Goal: Task Accomplishment & Management: Manage account settings

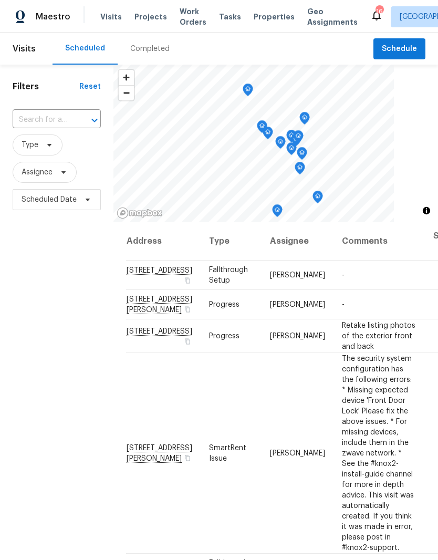
click at [69, 113] on input "text" at bounding box center [42, 120] width 59 height 16
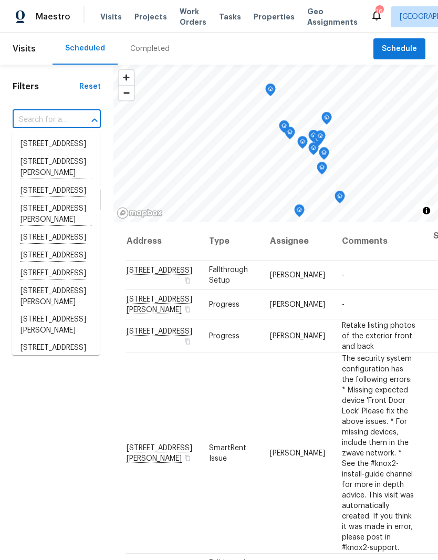
click at [40, 118] on input "text" at bounding box center [42, 120] width 59 height 16
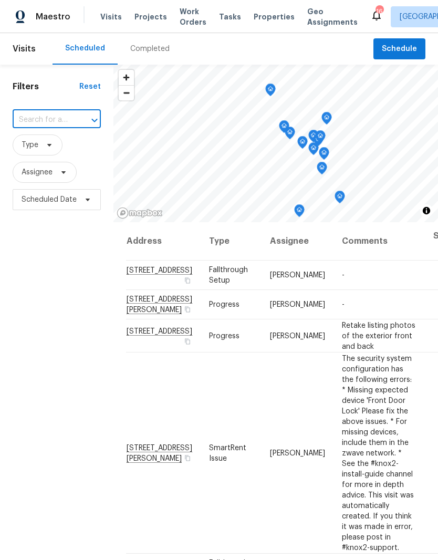
paste input "783 Parade Ct, Clarksville, TN 37040"
type input "783 Parade Ct, Clarksville, TN 37040"
click at [58, 151] on li "783 Parade Ct, Clarksville, TN 37040" at bounding box center [56, 145] width 88 height 18
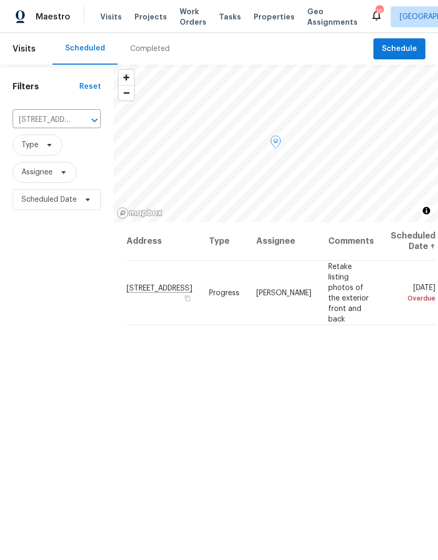
click at [0, 0] on icon at bounding box center [0, 0] width 0 height 0
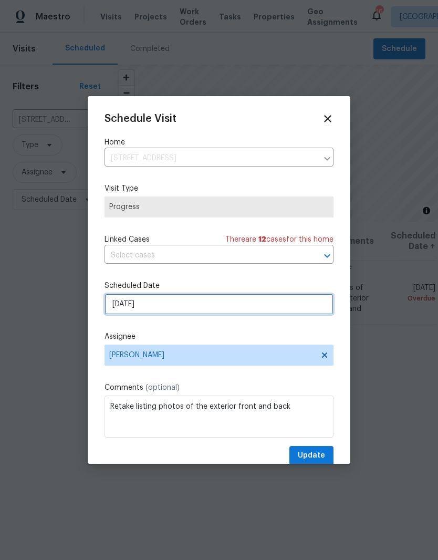
click at [218, 303] on input "8/21/2025" at bounding box center [219, 304] width 229 height 21
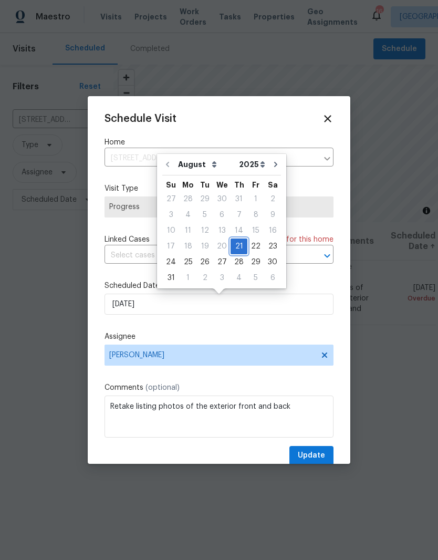
click at [235, 249] on div "21" at bounding box center [239, 246] width 17 height 15
click at [236, 265] on div "28" at bounding box center [239, 262] width 17 height 15
type input "[DATE]"
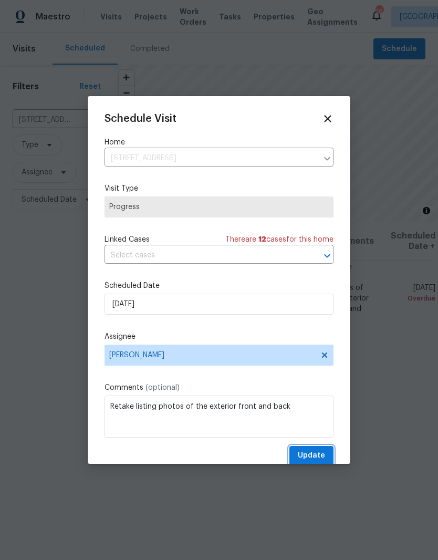
click at [321, 456] on span "Update" at bounding box center [311, 455] width 27 height 13
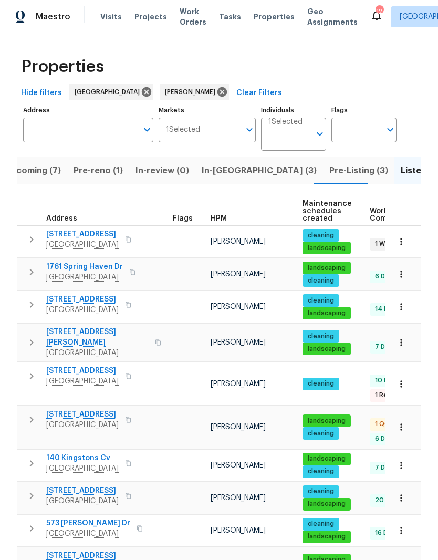
click at [97, 170] on span "Pre-reno (1)" at bounding box center [98, 170] width 49 height 15
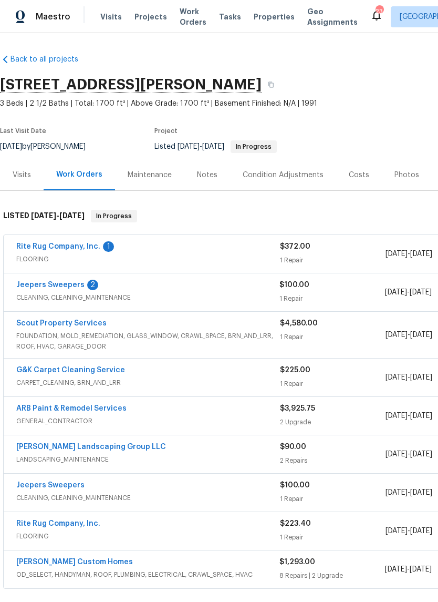
click at [89, 246] on link "Rite Rug Company, Inc." at bounding box center [58, 246] width 84 height 7
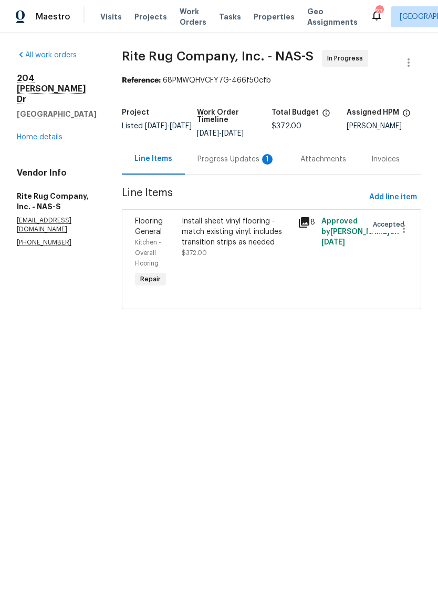
click at [238, 163] on div "Progress Updates 1" at bounding box center [237, 159] width 78 height 11
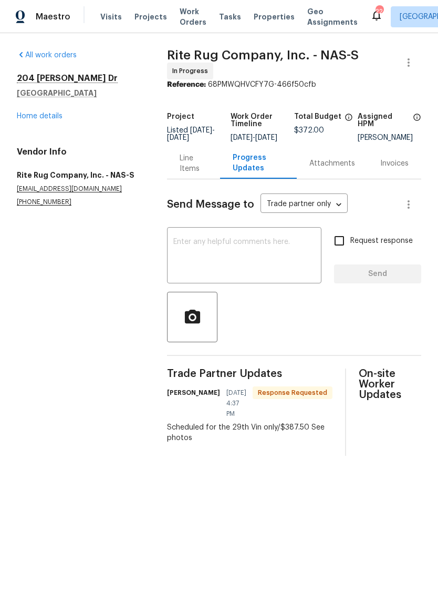
click at [246, 250] on textarea at bounding box center [244, 256] width 142 height 37
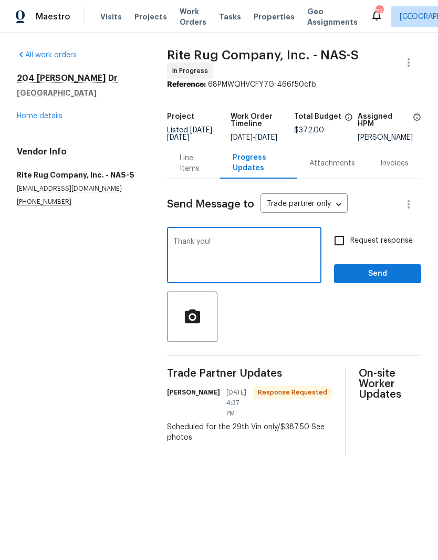
type textarea "Thank you!"
click at [380, 281] on span "Send" at bounding box center [378, 273] width 70 height 13
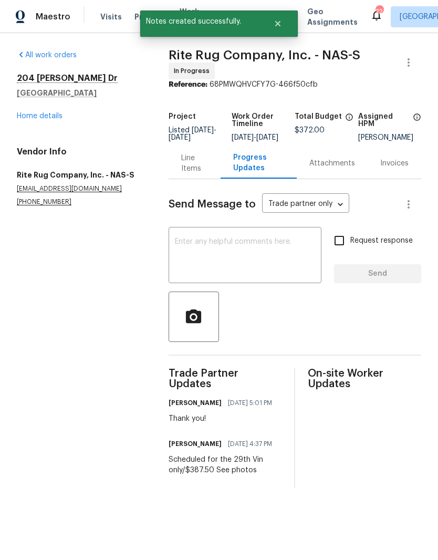
click at [197, 171] on div "Line Items" at bounding box center [194, 163] width 27 height 21
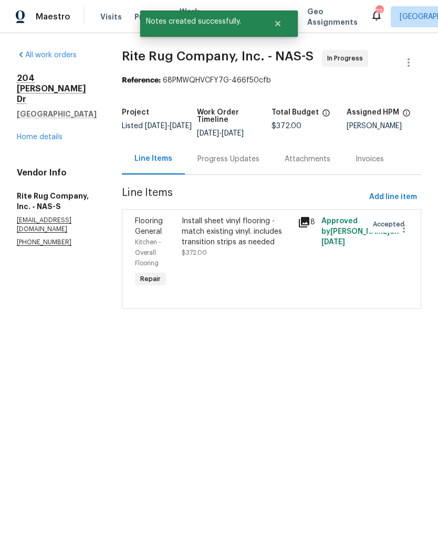
click at [245, 234] on div "Install sheet vinyl flooring - match existing vinyl. includes transition strips…" at bounding box center [237, 232] width 110 height 32
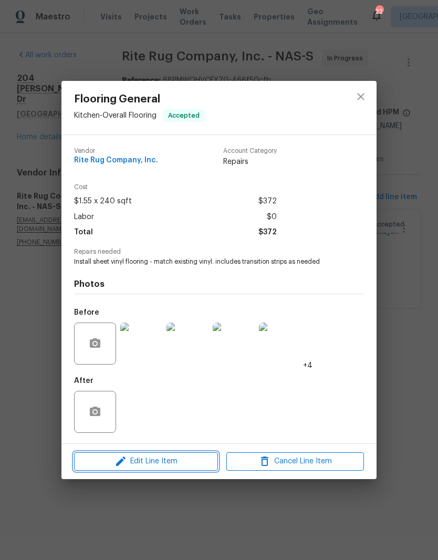
click at [192, 466] on span "Edit Line Item" at bounding box center [146, 461] width 138 height 13
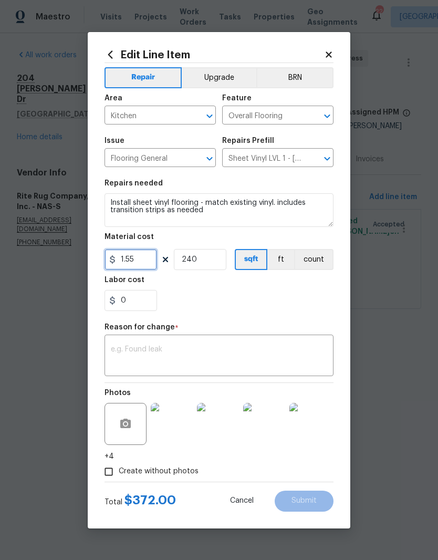
click at [149, 260] on input "1.55" at bounding box center [131, 259] width 53 height 21
click at [211, 264] on input "240" at bounding box center [200, 259] width 53 height 21
type input "387.5"
type input "1"
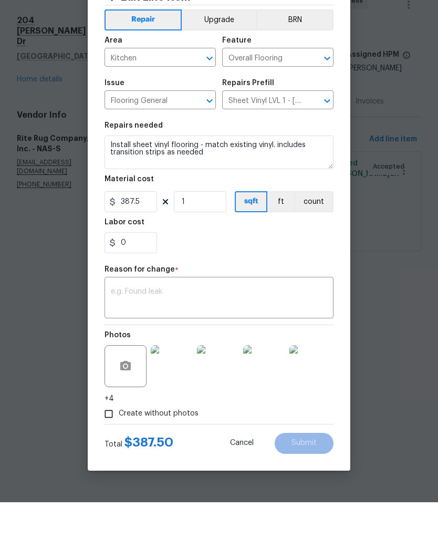
click at [226, 346] on textarea at bounding box center [219, 357] width 216 height 22
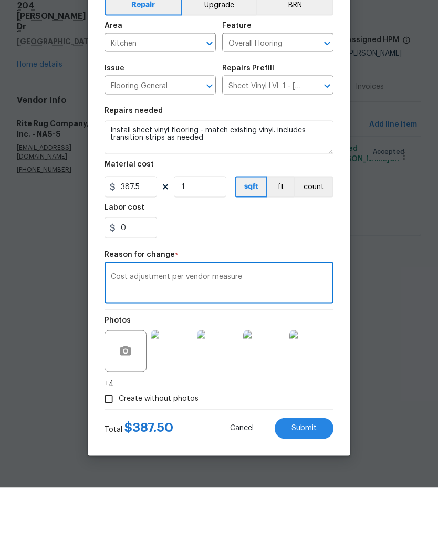
type textarea "Cost adjustment per vendor measure"
click at [328, 290] on div "0" at bounding box center [219, 300] width 229 height 21
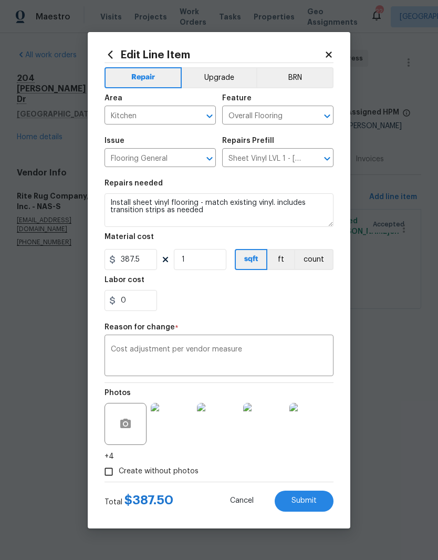
click at [313, 503] on span "Submit" at bounding box center [304, 501] width 25 height 8
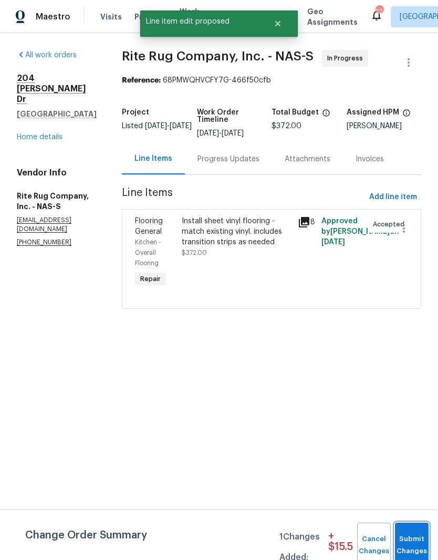
click at [414, 540] on button "Submit Changes" at bounding box center [412, 545] width 34 height 45
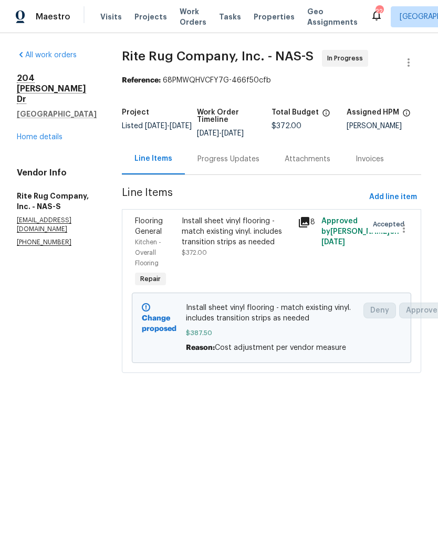
click at [59, 133] on link "Home details" at bounding box center [40, 136] width 46 height 7
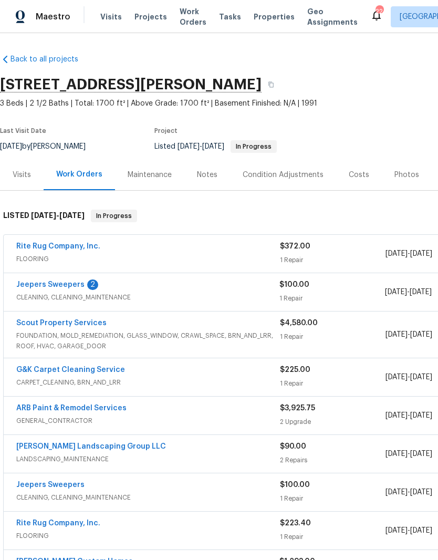
click at [70, 284] on link "Jeepers Sweepers" at bounding box center [50, 284] width 68 height 7
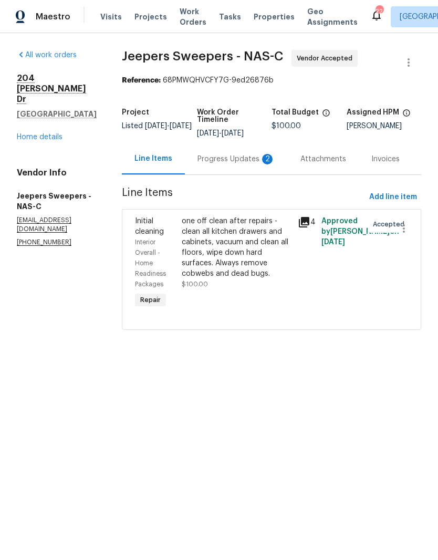
click at [236, 164] on div "Progress Updates 2" at bounding box center [237, 159] width 78 height 11
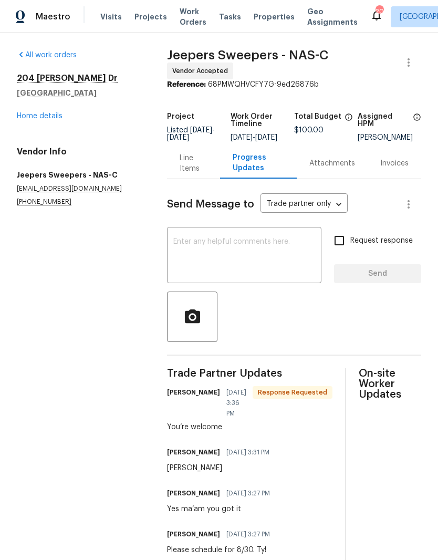
click at [62, 118] on link "Home details" at bounding box center [40, 115] width 46 height 7
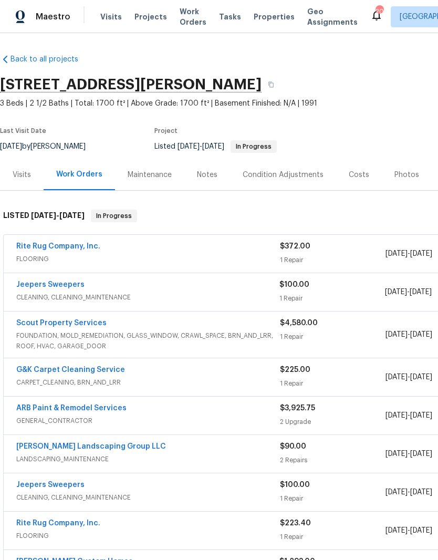
click at [211, 172] on div "Notes" at bounding box center [207, 175] width 20 height 11
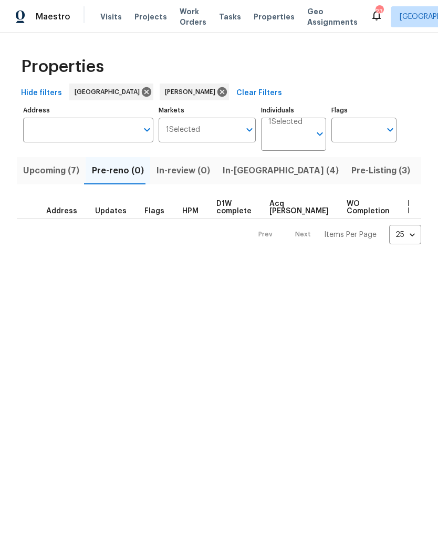
click at [351, 170] on span "Pre-Listing (3)" at bounding box center [380, 170] width 59 height 15
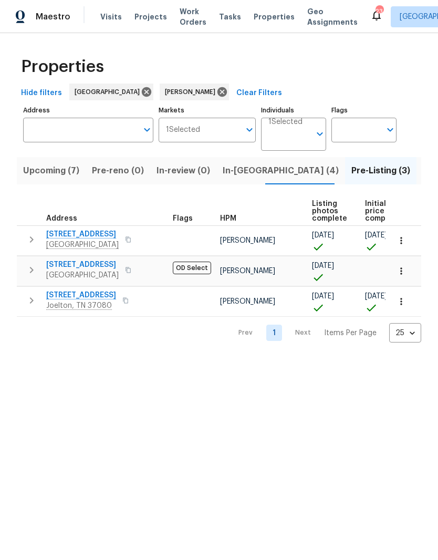
click at [96, 296] on span "1115 Morriswood Dr" at bounding box center [81, 295] width 70 height 11
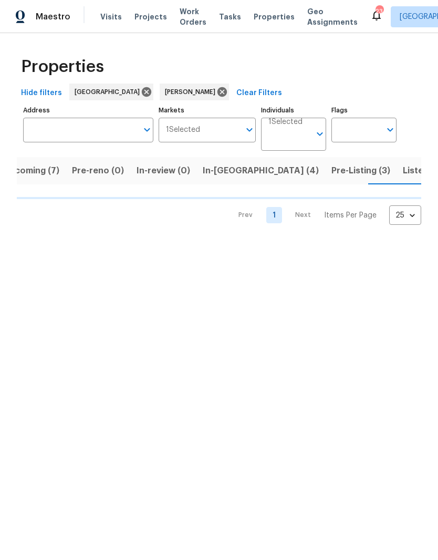
scroll to position [0, 21]
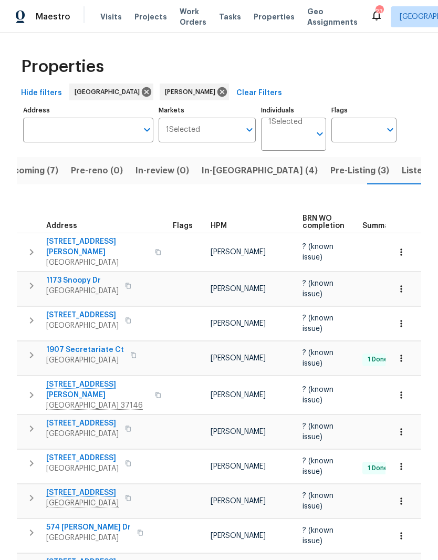
click at [83, 379] on span "108 Nancy Ave" at bounding box center [97, 389] width 102 height 21
click at [218, 172] on span "In-reno (4)" at bounding box center [260, 170] width 116 height 15
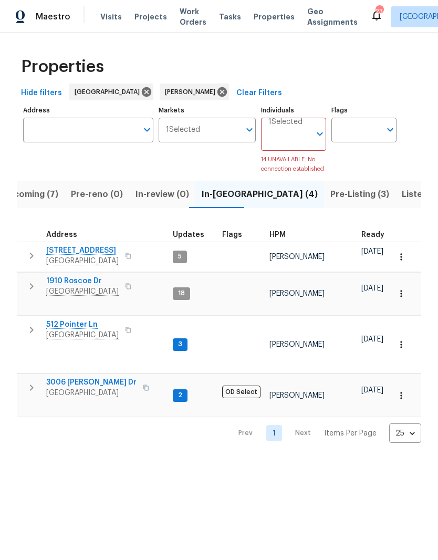
click at [106, 251] on span "2203 Green Acres Dr" at bounding box center [82, 250] width 73 height 11
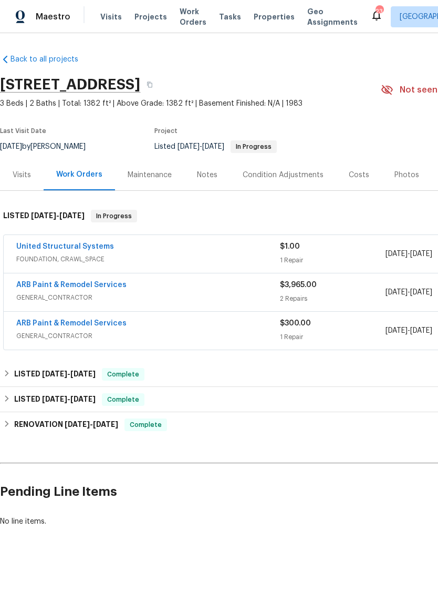
click at [36, 281] on link "ARB Paint & Remodel Services" at bounding box center [71, 284] width 110 height 7
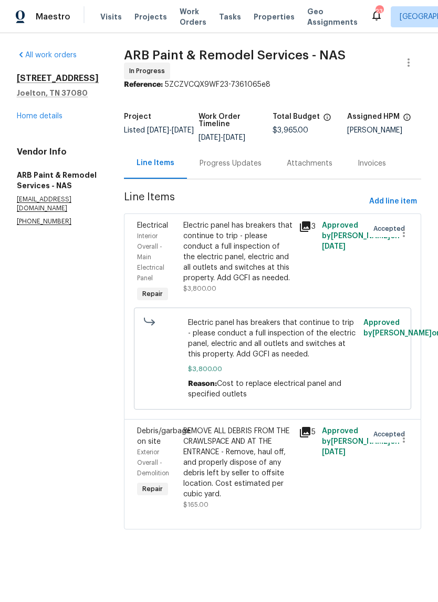
click at [227, 158] on div "Progress Updates" at bounding box center [231, 163] width 62 height 11
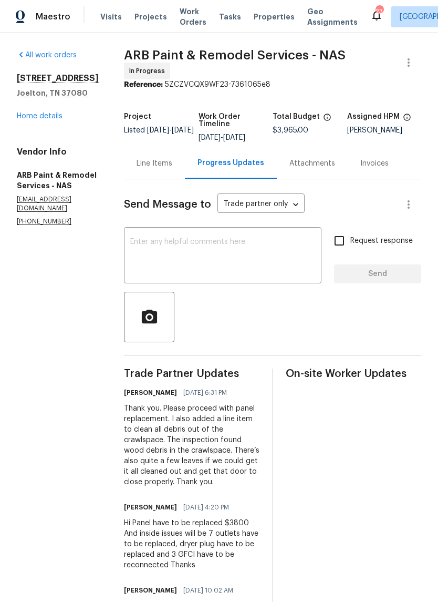
click at [149, 158] on div "Line Items" at bounding box center [155, 163] width 36 height 11
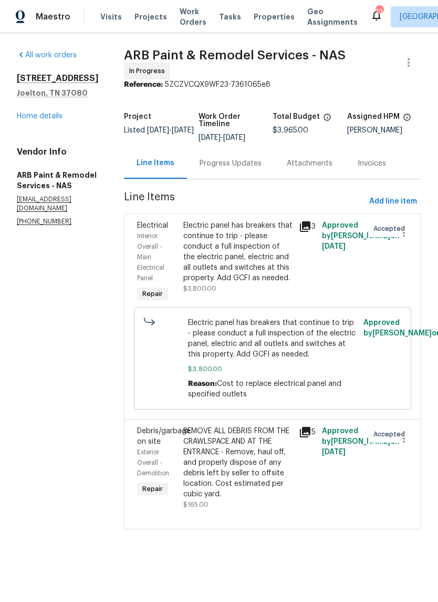
click at [51, 120] on link "Home details" at bounding box center [40, 115] width 46 height 7
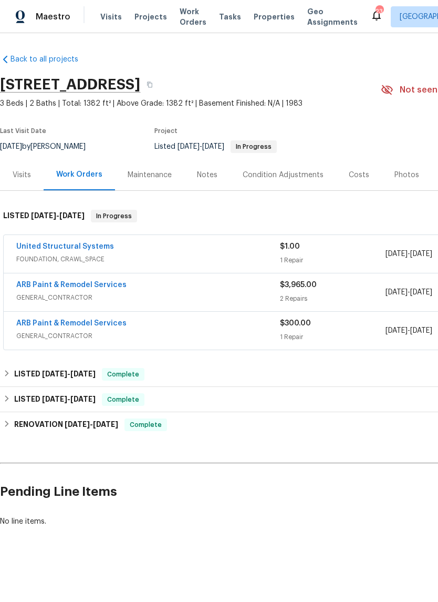
click at [205, 174] on div "Notes" at bounding box center [207, 175] width 20 height 11
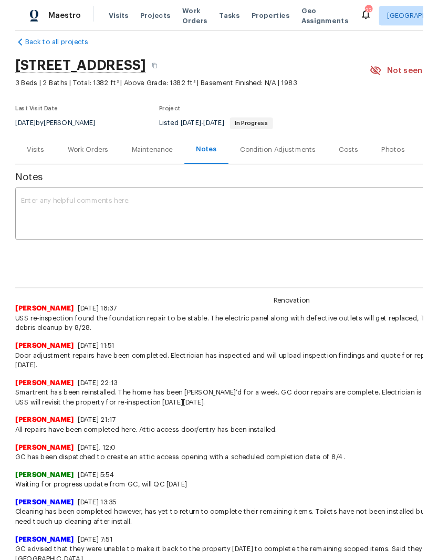
scroll to position [14, 0]
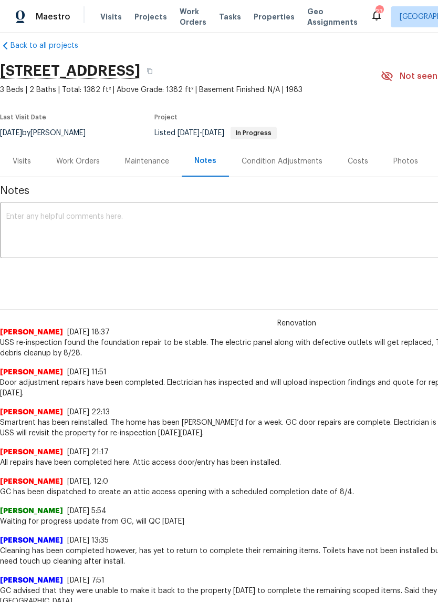
click at [71, 218] on textarea at bounding box center [296, 231] width 581 height 37
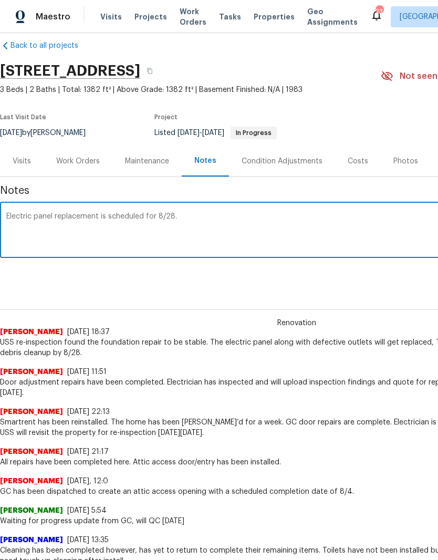
click at [96, 214] on textarea "Electric panel replacement is scheduled for 8/28." at bounding box center [296, 231] width 581 height 37
click at [208, 214] on textarea "Electric panel replacement and crawlspace cleanup are is scheduled for 8/28." at bounding box center [296, 231] width 581 height 37
click at [312, 223] on textarea "Electric panel replacement and crawlspace cleanup are scheduled for 8/28." at bounding box center [296, 231] width 581 height 37
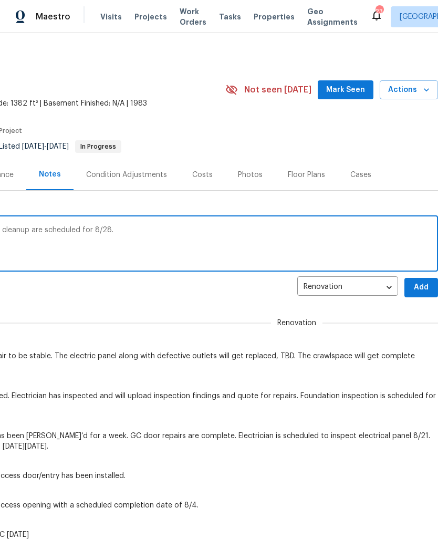
scroll to position [0, 156]
type textarea "Electric panel replacement and crawlspace cleanup are scheduled for 8/28."
click at [425, 286] on span "Add" at bounding box center [421, 287] width 17 height 13
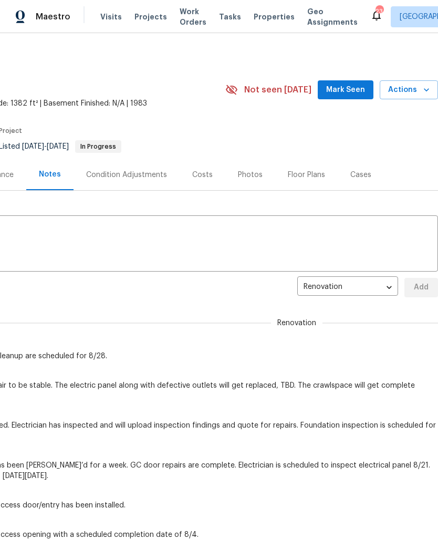
click at [358, 84] on span "Mark Seen" at bounding box center [345, 90] width 39 height 13
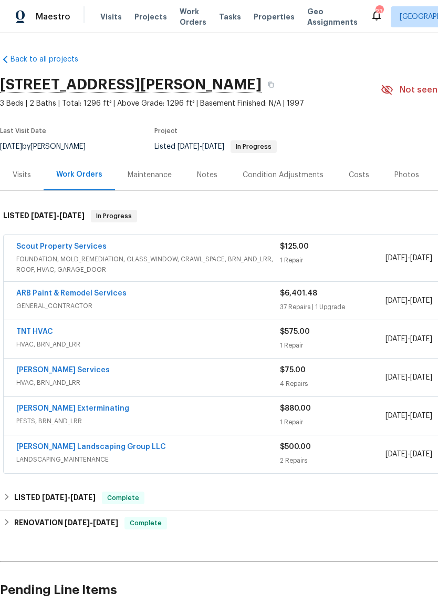
click at [212, 171] on div "Notes" at bounding box center [207, 175] width 20 height 11
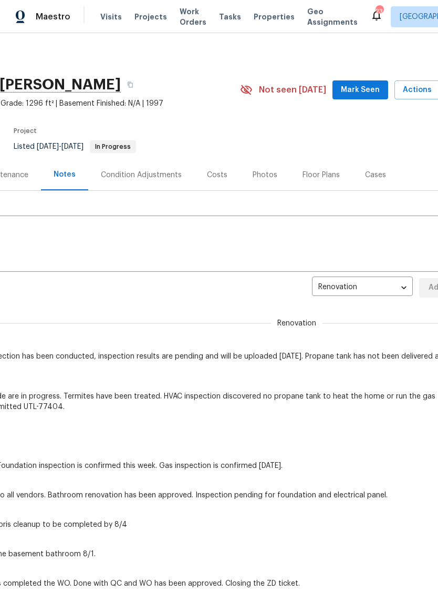
scroll to position [0, 142]
click at [369, 88] on span "Mark Seen" at bounding box center [359, 90] width 39 height 13
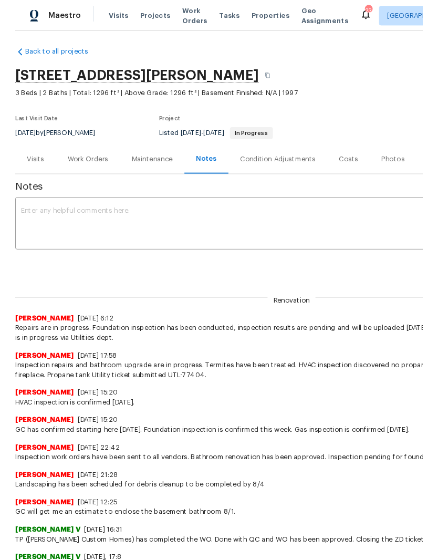
scroll to position [4, 0]
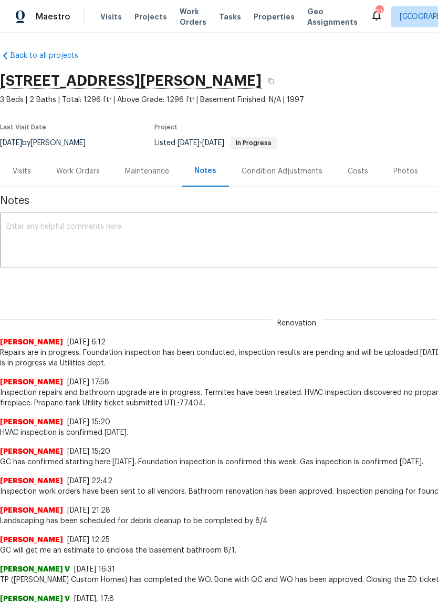
click at [68, 225] on textarea at bounding box center [296, 241] width 581 height 37
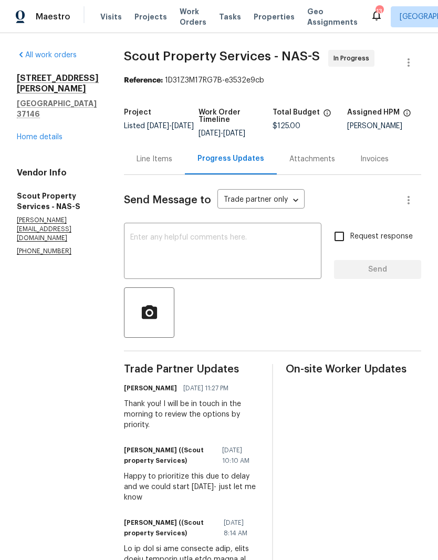
click at [188, 12] on span "Work Orders" at bounding box center [193, 16] width 27 height 21
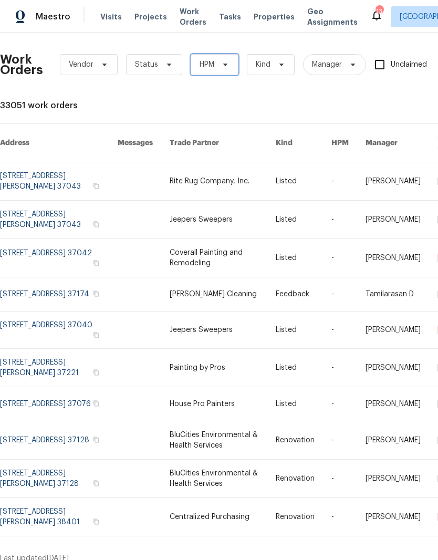
click at [224, 61] on icon at bounding box center [225, 64] width 8 height 8
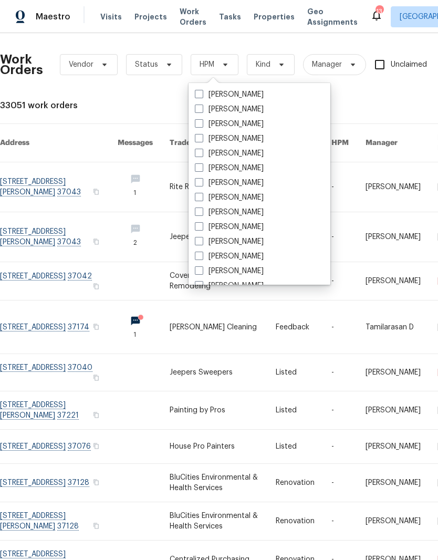
click at [256, 208] on label "[PERSON_NAME]" at bounding box center [229, 212] width 69 height 11
click at [202, 208] on input "[PERSON_NAME]" at bounding box center [198, 210] width 7 height 7
checkbox input "true"
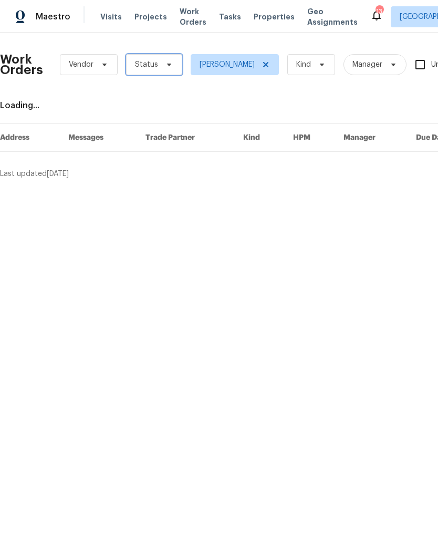
click at [162, 61] on span at bounding box center [168, 64] width 12 height 8
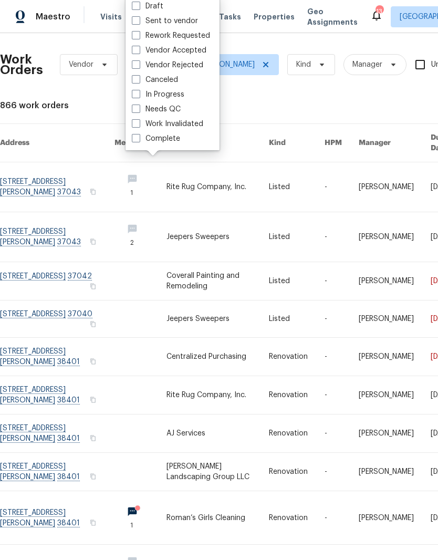
click at [176, 105] on label "Needs QC" at bounding box center [156, 109] width 49 height 11
click at [139, 105] on input "Needs QC" at bounding box center [135, 107] width 7 height 7
checkbox input "true"
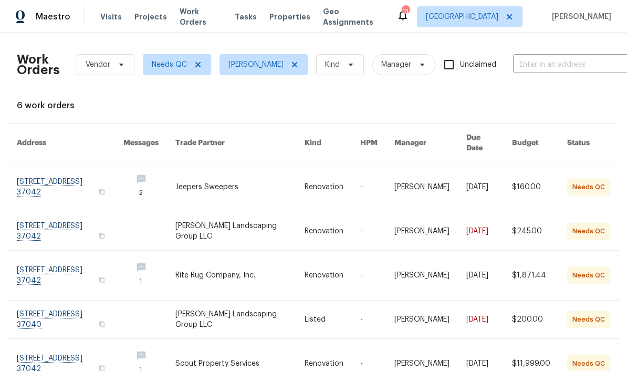
click at [42, 167] on link at bounding box center [70, 186] width 107 height 49
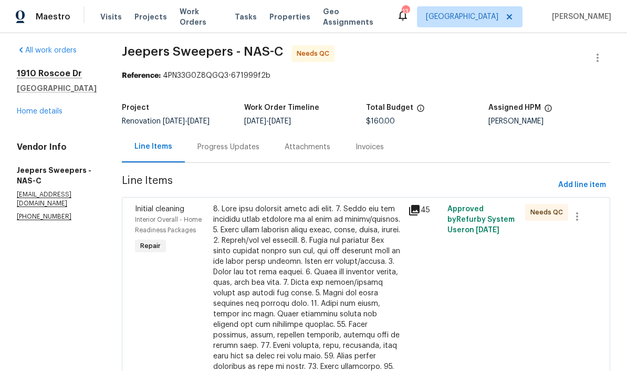
scroll to position [6, 0]
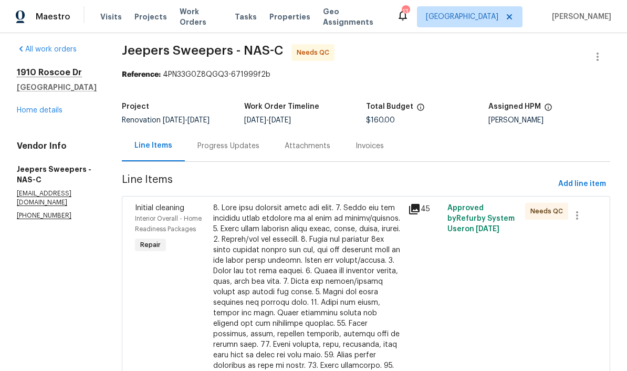
click at [351, 212] on div at bounding box center [307, 334] width 189 height 263
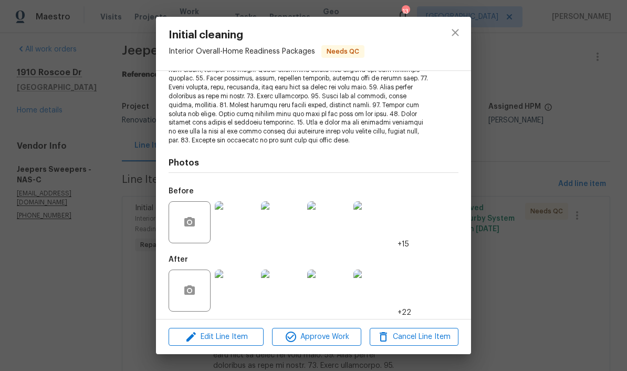
scroll to position [180, 0]
click at [249, 297] on img at bounding box center [236, 291] width 42 height 42
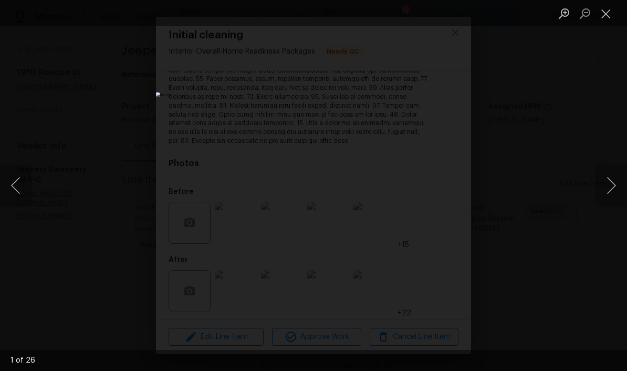
click at [438, 189] on button "Next image" at bounding box center [612, 185] width 32 height 42
click at [438, 191] on button "Next image" at bounding box center [612, 185] width 32 height 42
click at [438, 187] on button "Next image" at bounding box center [612, 185] width 32 height 42
click at [438, 192] on button "Next image" at bounding box center [612, 185] width 32 height 42
click at [438, 188] on button "Next image" at bounding box center [612, 185] width 32 height 42
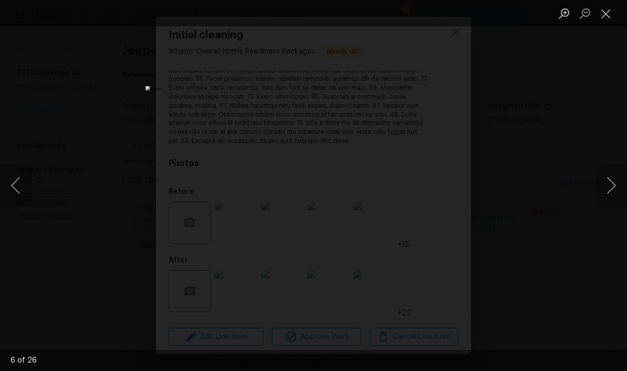
click at [438, 187] on button "Next image" at bounding box center [612, 185] width 32 height 42
click at [438, 192] on button "Next image" at bounding box center [612, 185] width 32 height 42
click at [438, 195] on button "Next image" at bounding box center [612, 185] width 32 height 42
click at [438, 189] on button "Next image" at bounding box center [612, 185] width 32 height 42
click at [438, 191] on button "Next image" at bounding box center [612, 185] width 32 height 42
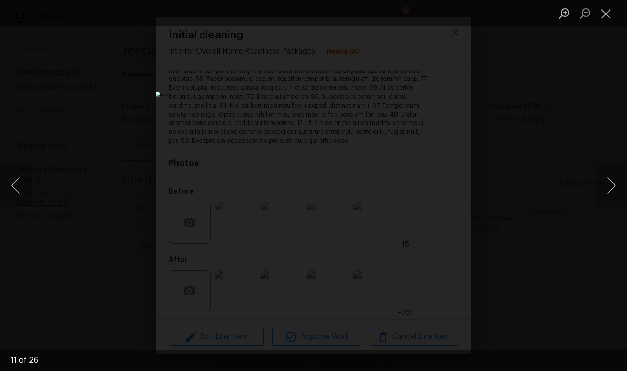
click at [438, 195] on button "Next image" at bounding box center [612, 185] width 32 height 42
click at [438, 194] on button "Next image" at bounding box center [612, 185] width 32 height 42
click at [438, 192] on button "Next image" at bounding box center [612, 185] width 32 height 42
click at [438, 193] on button "Next image" at bounding box center [612, 185] width 32 height 42
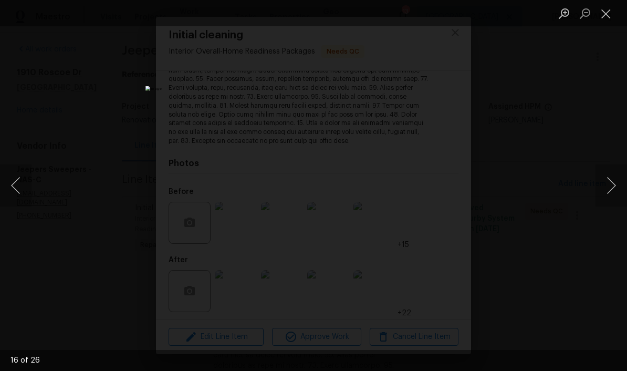
click at [438, 193] on button "Next image" at bounding box center [612, 185] width 32 height 42
click at [438, 195] on button "Next image" at bounding box center [612, 185] width 32 height 42
click at [23, 185] on button "Previous image" at bounding box center [16, 185] width 32 height 42
click at [438, 190] on button "Next image" at bounding box center [612, 185] width 32 height 42
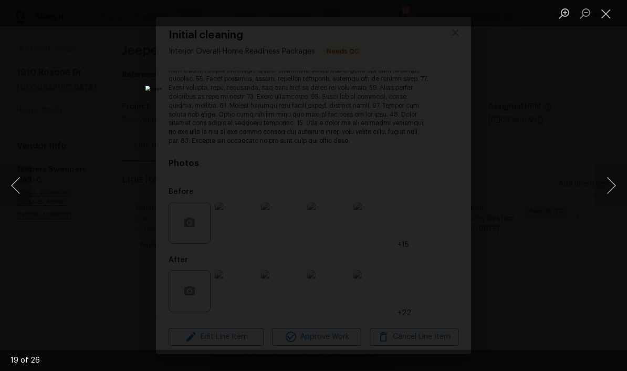
click at [438, 188] on button "Next image" at bounding box center [612, 185] width 32 height 42
click at [438, 189] on button "Next image" at bounding box center [612, 185] width 32 height 42
click at [438, 188] on button "Next image" at bounding box center [612, 185] width 32 height 42
click at [438, 187] on button "Next image" at bounding box center [612, 185] width 32 height 42
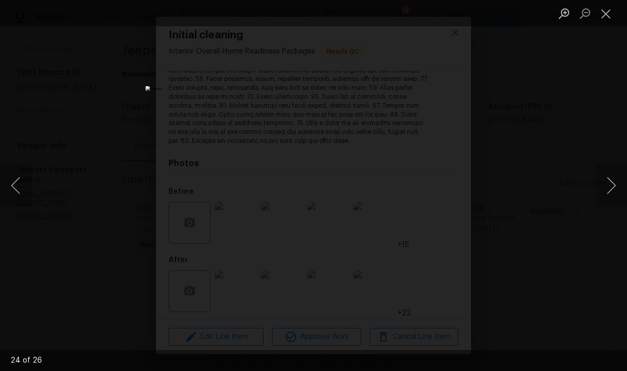
click at [438, 15] on button "Close lightbox" at bounding box center [606, 13] width 21 height 18
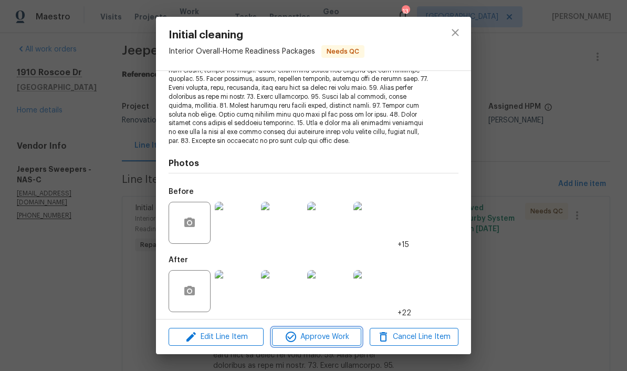
click at [330, 342] on span "Approve Work" at bounding box center [316, 336] width 82 height 13
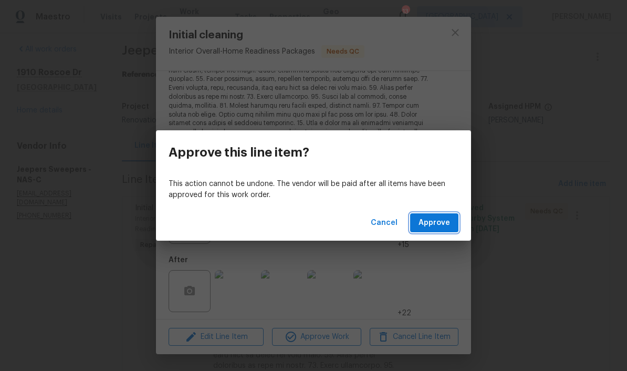
click at [438, 224] on span "Approve" at bounding box center [435, 222] width 32 height 13
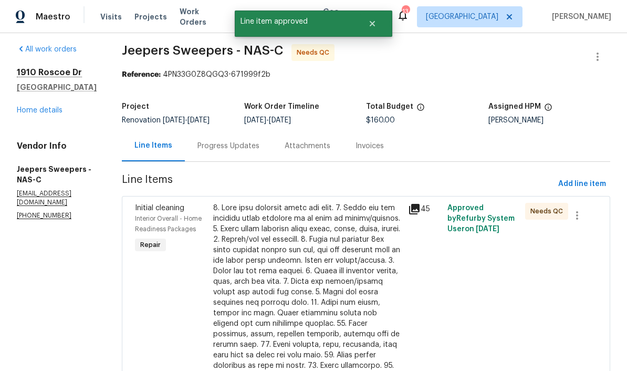
scroll to position [0, 0]
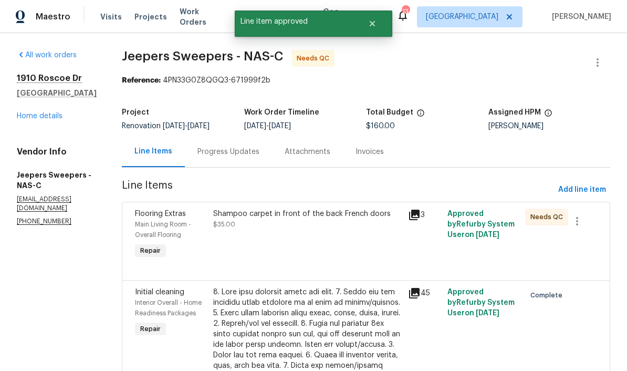
click at [354, 211] on div "Shampoo carpet in front of the back French doors" at bounding box center [307, 214] width 189 height 11
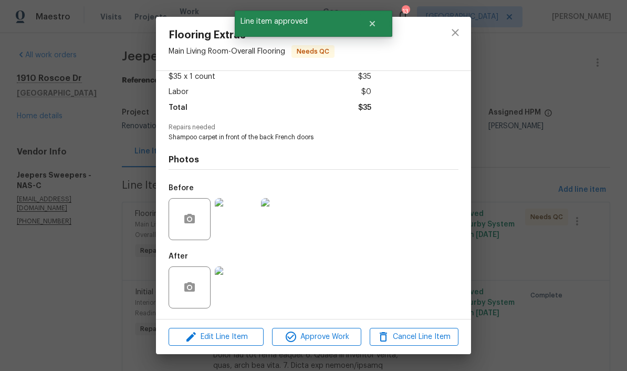
scroll to position [63, 0]
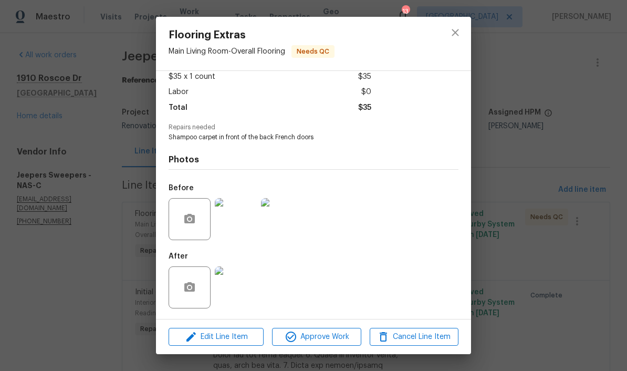
click at [244, 294] on img at bounding box center [236, 287] width 42 height 42
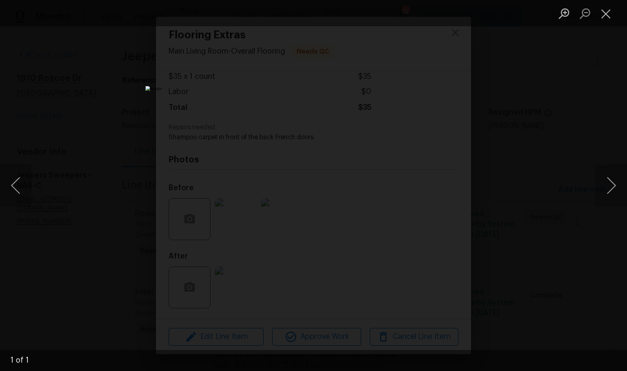
click at [438, 18] on button "Close lightbox" at bounding box center [606, 13] width 21 height 18
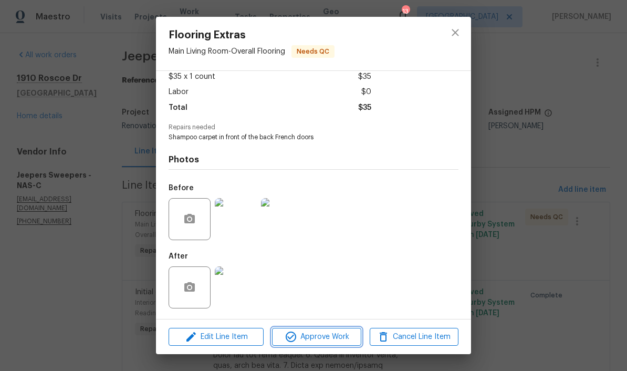
click at [336, 338] on span "Approve Work" at bounding box center [316, 336] width 82 height 13
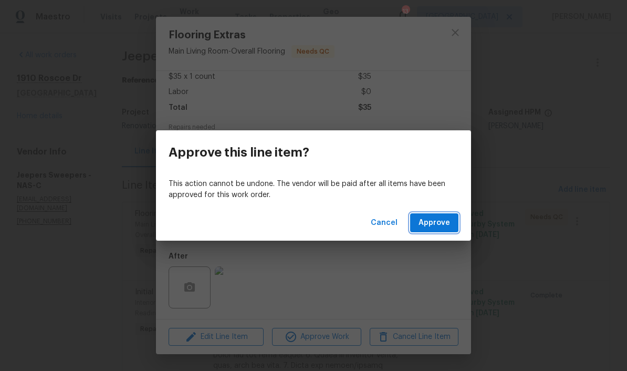
click at [438, 223] on span "Approve" at bounding box center [435, 222] width 32 height 13
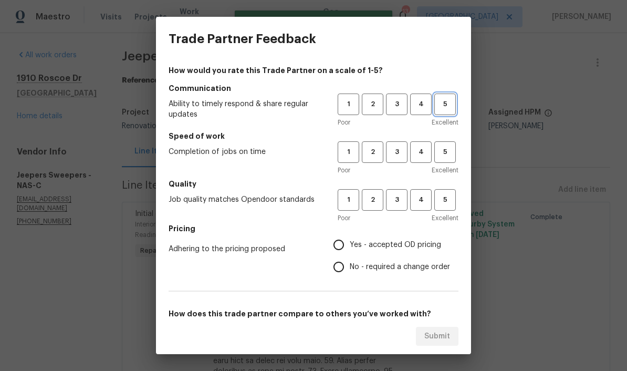
click at [438, 111] on button "5" at bounding box center [446, 105] width 22 height 22
click at [438, 149] on span "5" at bounding box center [445, 152] width 19 height 12
click at [438, 204] on span "5" at bounding box center [445, 200] width 19 height 12
click at [349, 241] on input "Yes - accepted OD pricing" at bounding box center [339, 245] width 22 height 22
radio input "true"
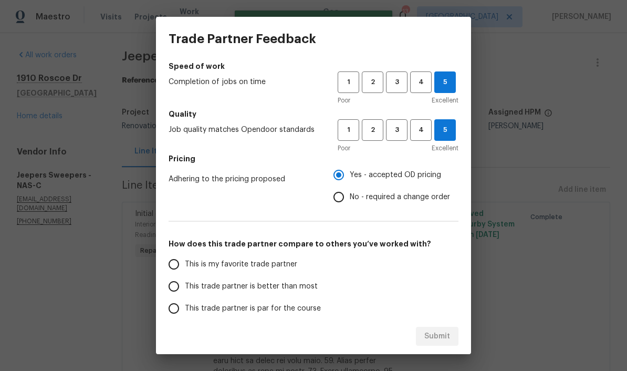
scroll to position [70, 0]
click at [179, 269] on input "This is my favorite trade partner" at bounding box center [174, 264] width 22 height 22
click at [438, 335] on span "Submit" at bounding box center [438, 336] width 26 height 13
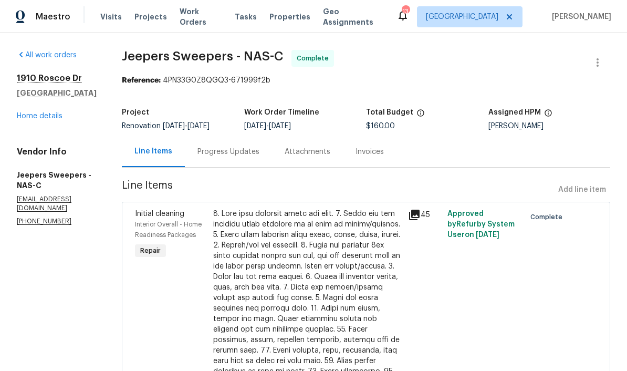
radio input "true"
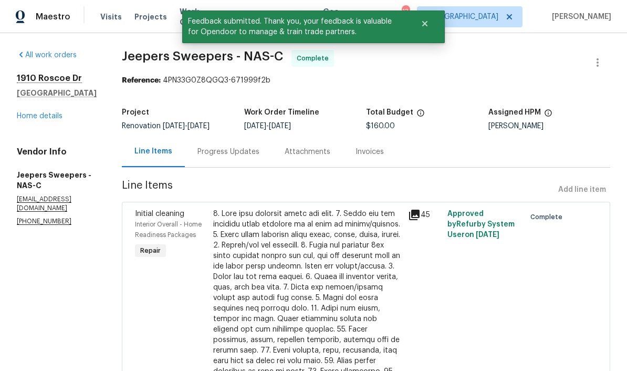
click at [50, 119] on link "Home details" at bounding box center [40, 115] width 46 height 7
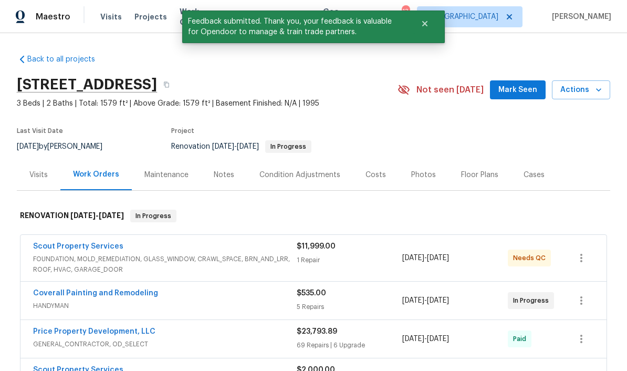
click at [438, 88] on span "Mark Seen" at bounding box center [518, 90] width 39 height 13
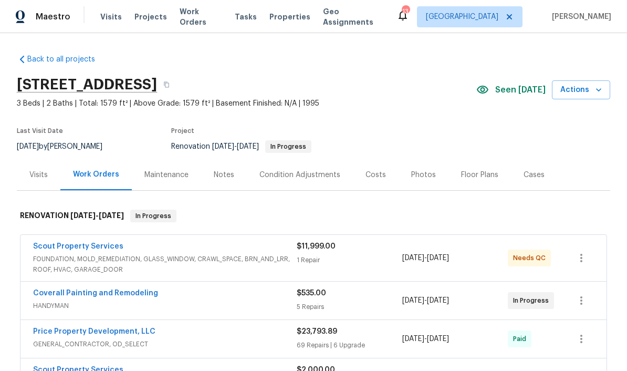
click at [121, 245] on div "Scout Property Services" at bounding box center [165, 247] width 264 height 13
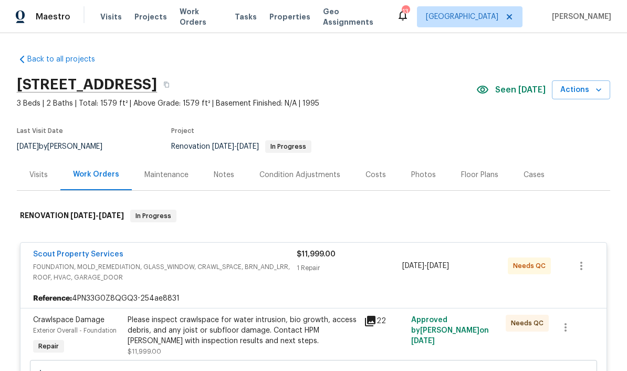
click at [114, 251] on link "Scout Property Services" at bounding box center [78, 254] width 90 height 7
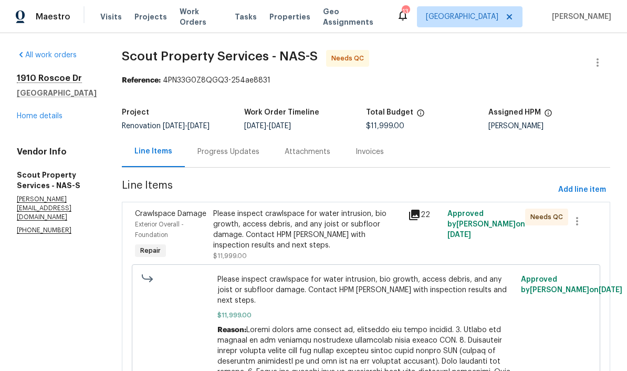
click at [207, 148] on div "Progress Updates" at bounding box center [229, 152] width 62 height 11
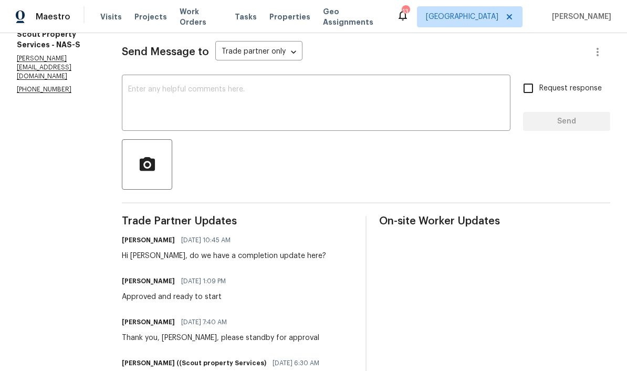
scroll to position [143, 0]
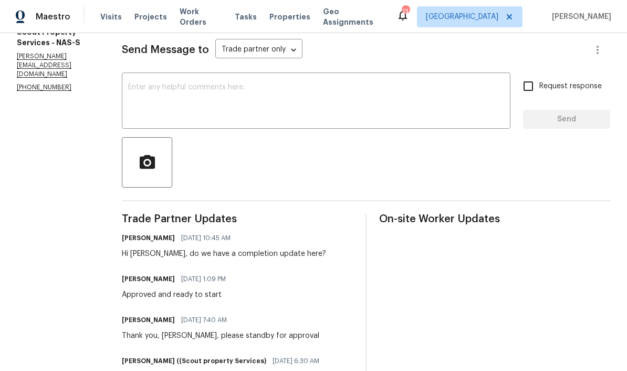
click at [243, 88] on textarea at bounding box center [316, 102] width 376 height 37
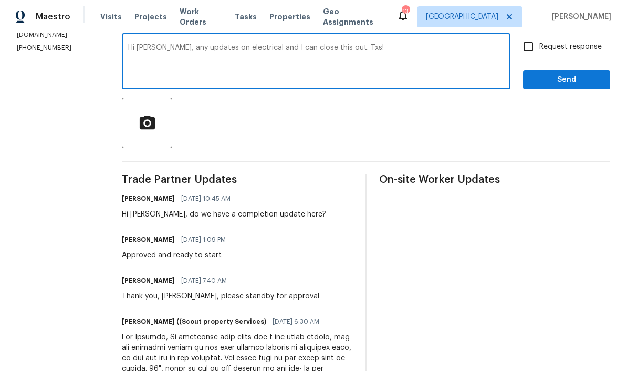
scroll to position [183, 0]
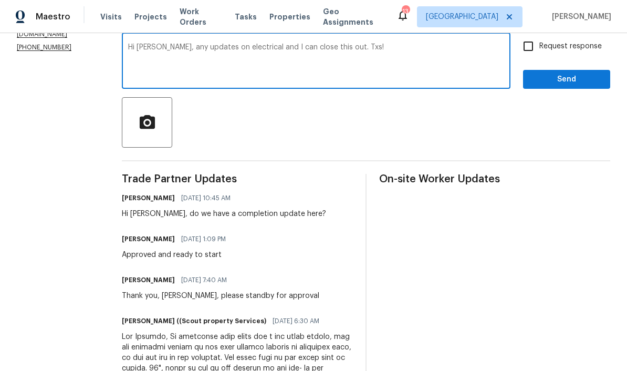
type textarea "Hi Trevor, any updates on electrical and I can close this out. Txs!"
click at [438, 78] on span "Send" at bounding box center [567, 79] width 70 height 13
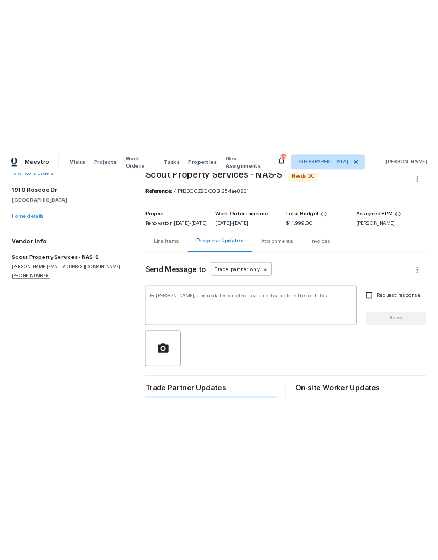
scroll to position [0, 0]
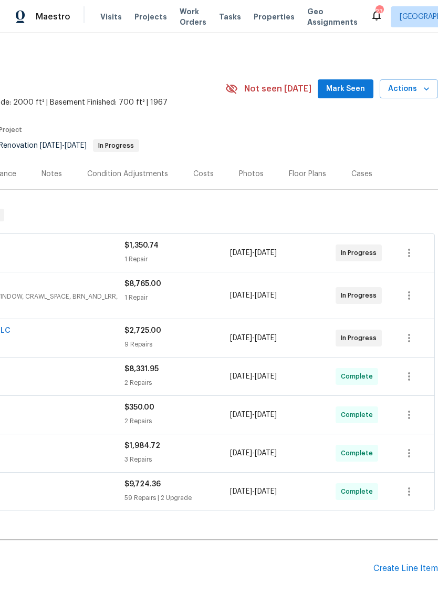
scroll to position [2, 156]
click at [358, 88] on span "Mark Seen" at bounding box center [345, 88] width 39 height 13
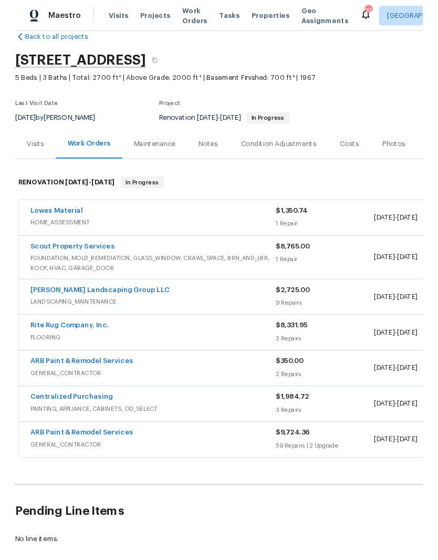
scroll to position [19, 0]
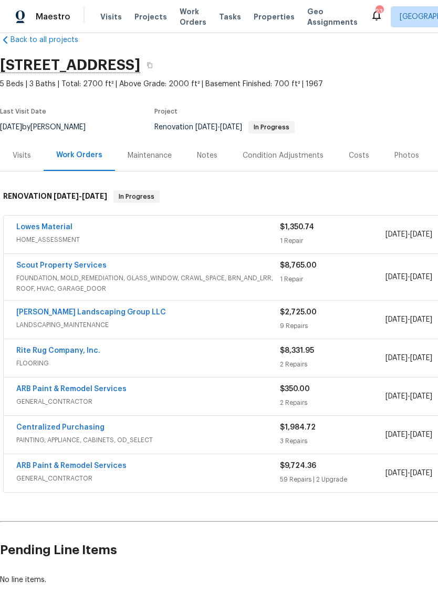
click at [77, 262] on link "Scout Property Services" at bounding box center [61, 265] width 90 height 7
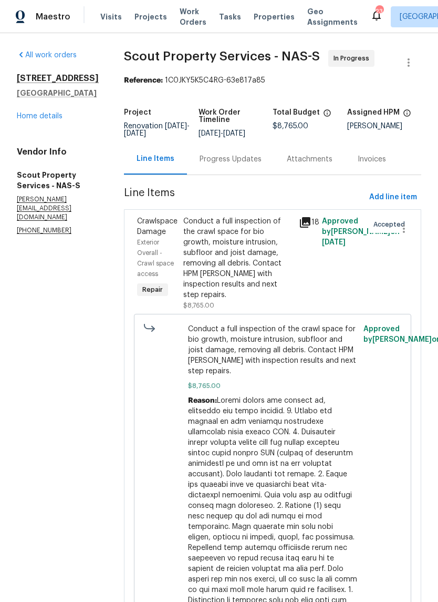
click at [218, 156] on div "Progress Updates" at bounding box center [231, 159] width 62 height 11
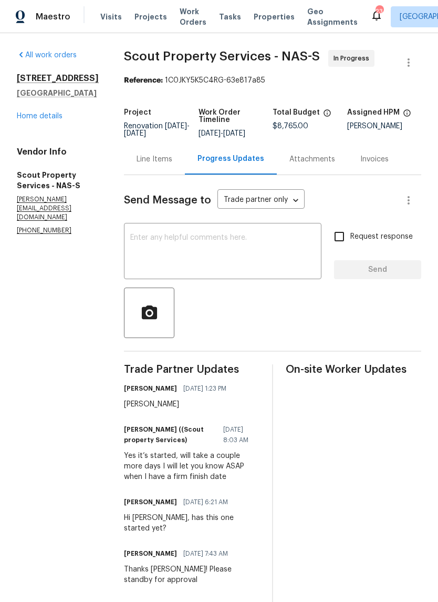
click at [224, 244] on textarea at bounding box center [222, 252] width 185 height 37
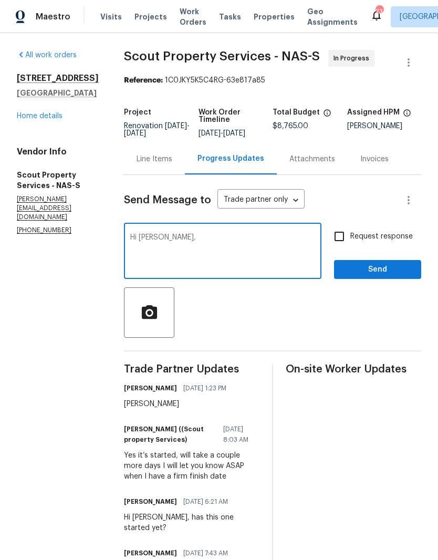
type textarea "Hi [PERSON_NAME],,"
click at [33, 120] on link "Home details" at bounding box center [40, 115] width 46 height 7
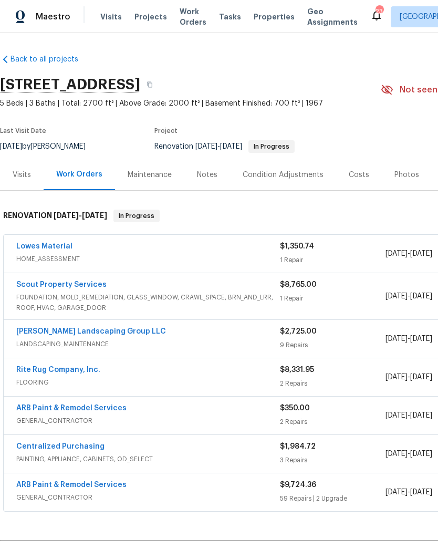
click at [211, 173] on div "Notes" at bounding box center [207, 175] width 20 height 11
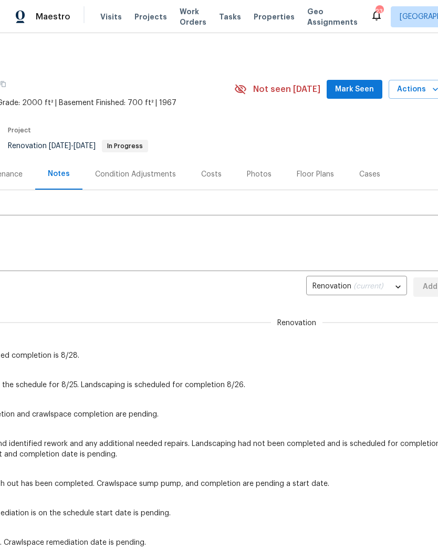
scroll to position [1, 146]
click at [364, 87] on span "Mark Seen" at bounding box center [355, 89] width 39 height 13
